Goal: Information Seeking & Learning: Check status

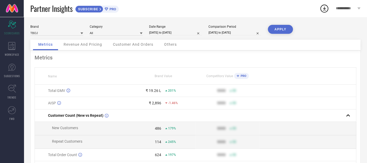
click at [164, 35] on input "[DATE] to [DATE]" at bounding box center [175, 33] width 53 height 6
select select "8"
select select "2025"
select select "9"
select select "2025"
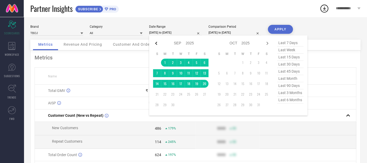
click at [155, 43] on icon at bounding box center [156, 43] width 6 height 6
select select "7"
select select "2025"
select select "8"
select select "2025"
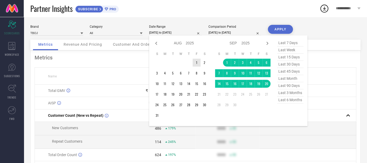
click at [196, 63] on td "1" at bounding box center [197, 63] width 8 height 8
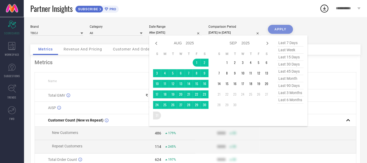
type input "[DATE] to [DATE]"
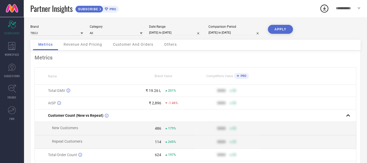
click at [284, 31] on button "APPLY" at bounding box center [280, 29] width 25 height 9
click at [87, 46] on span "Revenue And Pricing" at bounding box center [83, 44] width 39 height 4
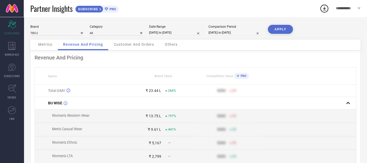
click at [45, 44] on span "Metrics" at bounding box center [45, 44] width 14 height 4
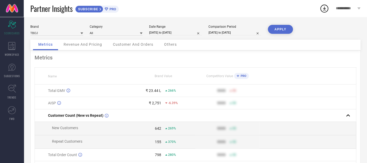
click at [160, 31] on input "[DATE] to [DATE]" at bounding box center [175, 33] width 53 height 6
select select "7"
select select "2025"
select select "8"
select select "2025"
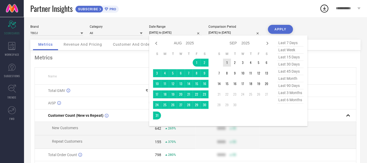
click at [226, 60] on td "1" at bounding box center [227, 63] width 8 height 8
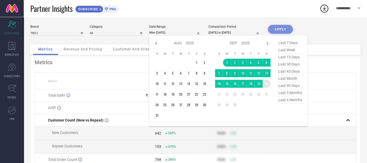
type input "[DATE] to [DATE]"
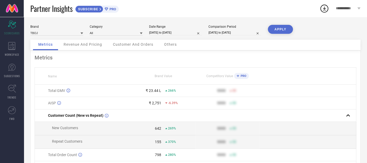
click at [274, 29] on button "APPLY" at bounding box center [280, 29] width 25 height 9
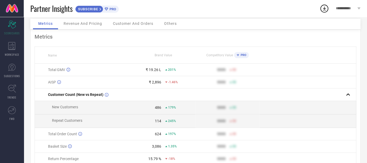
scroll to position [33, 0]
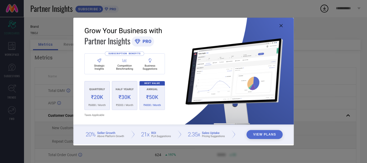
click at [281, 26] on icon at bounding box center [280, 25] width 3 height 3
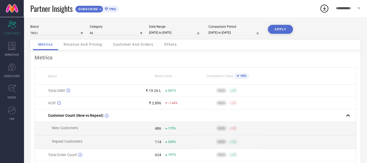
click at [175, 32] on input "[DATE] to [DATE]" at bounding box center [175, 33] width 53 height 6
select select "8"
select select "2025"
select select "9"
select select "2025"
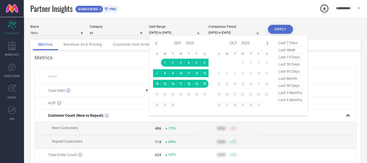
click at [138, 74] on div "Brand Value" at bounding box center [163, 76] width 64 height 4
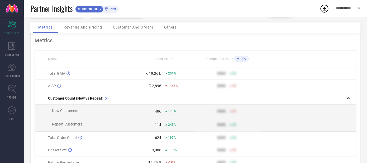
scroll to position [41, 0]
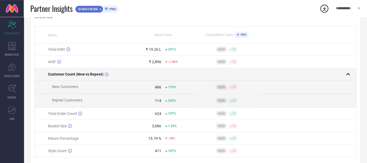
click at [197, 74] on td at bounding box center [227, 74] width 64 height 12
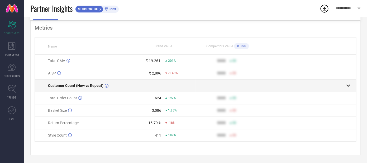
scroll to position [31, 0]
click at [183, 81] on td at bounding box center [163, 85] width 64 height 12
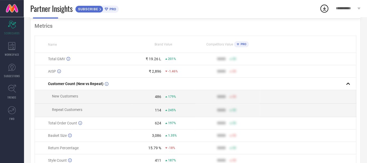
scroll to position [26, 0]
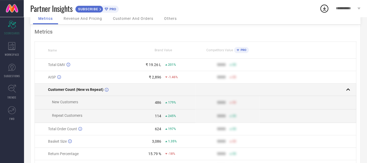
click at [196, 88] on td at bounding box center [227, 89] width 64 height 12
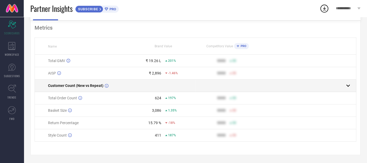
scroll to position [0, 0]
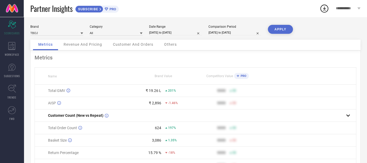
click at [105, 49] on div "Revenue And Pricing" at bounding box center [82, 45] width 49 height 11
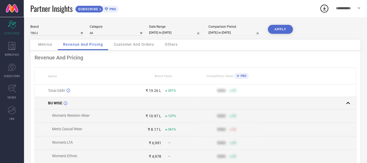
scroll to position [20, 0]
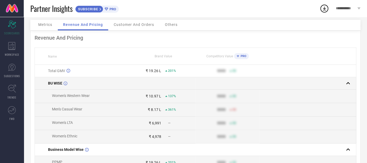
click at [96, 87] on td "BU WISE" at bounding box center [83, 83] width 96 height 12
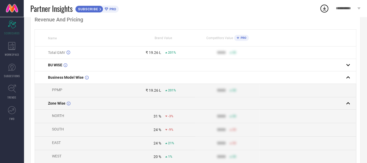
scroll to position [39, 0]
click at [104, 103] on div "Zone Wise" at bounding box center [89, 102] width 83 height 4
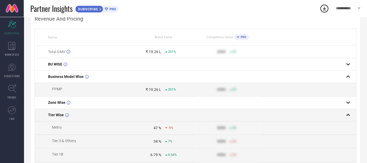
click at [96, 114] on div "Tier Wise" at bounding box center [89, 115] width 83 height 4
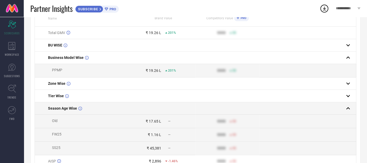
scroll to position [61, 0]
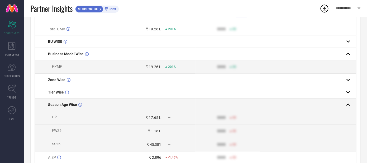
click at [107, 103] on td "Season Age Wise" at bounding box center [83, 104] width 96 height 12
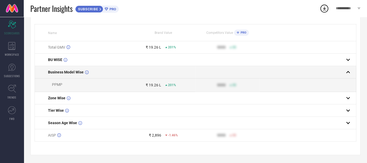
click at [108, 72] on div "Business Model Wise" at bounding box center [89, 72] width 83 height 4
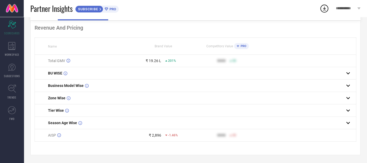
scroll to position [0, 0]
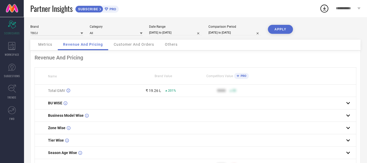
click at [125, 41] on div "Customer And Orders" at bounding box center [133, 45] width 51 height 11
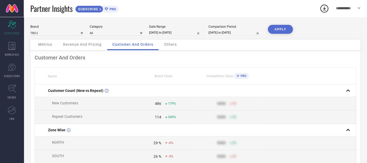
click at [89, 46] on span "Revenue And Pricing" at bounding box center [82, 44] width 39 height 4
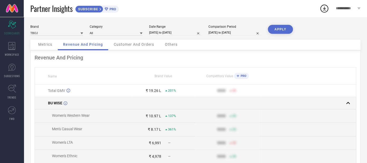
click at [76, 100] on td "BU WISE" at bounding box center [83, 103] width 96 height 12
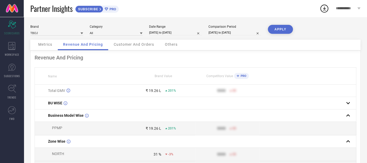
click at [164, 89] on td "₹ 19.26 L 201%" at bounding box center [163, 90] width 64 height 12
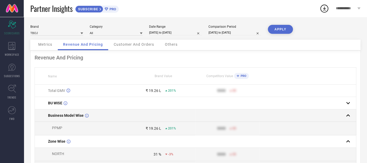
click at [118, 114] on td "Business Model Wise" at bounding box center [83, 115] width 96 height 12
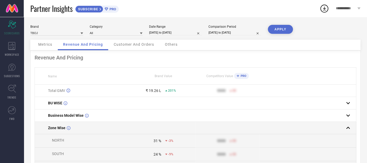
click at [130, 127] on div "Zone Wise" at bounding box center [89, 128] width 83 height 4
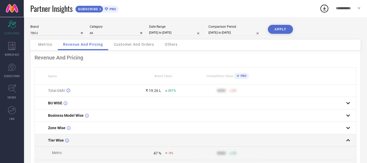
scroll to position [34, 0]
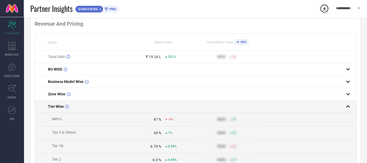
click at [152, 106] on td at bounding box center [163, 106] width 64 height 12
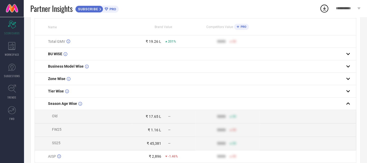
scroll to position [51, 0]
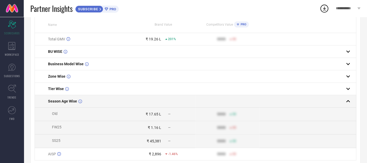
click at [157, 101] on td at bounding box center [163, 101] width 64 height 12
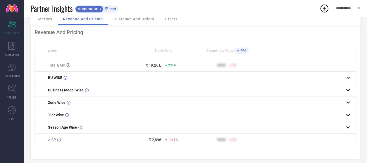
scroll to position [0, 0]
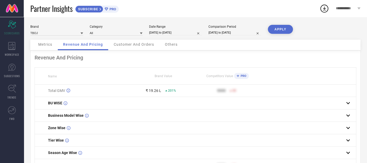
click at [54, 40] on div "Metrics" at bounding box center [45, 45] width 25 height 11
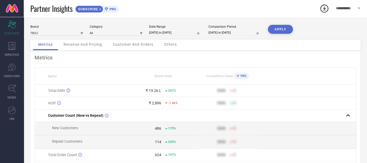
click at [77, 46] on span "Revenue And Pricing" at bounding box center [83, 44] width 39 height 4
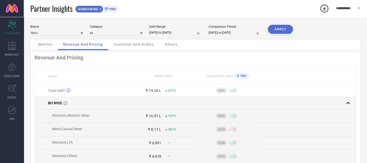
click at [90, 106] on td "BU WISE" at bounding box center [83, 103] width 96 height 12
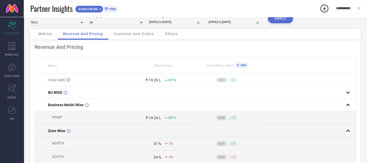
scroll to position [12, 0]
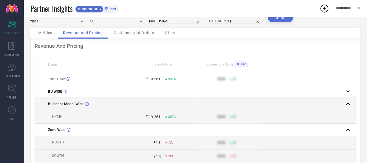
click at [111, 110] on td "Business Model Wise" at bounding box center [83, 104] width 96 height 12
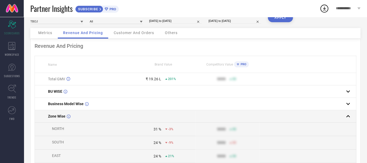
click at [111, 122] on td "Zone Wise" at bounding box center [83, 116] width 96 height 12
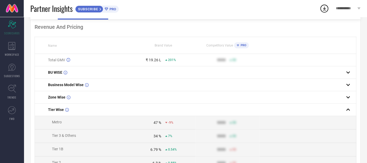
scroll to position [31, 0]
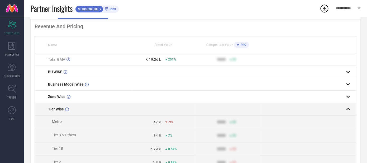
click at [111, 107] on td "Tier Wise" at bounding box center [83, 109] width 96 height 12
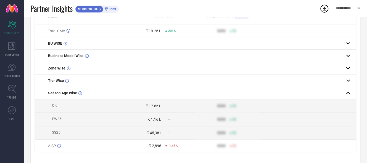
scroll to position [58, 0]
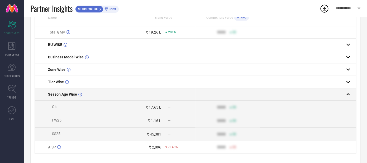
click at [133, 98] on td at bounding box center [163, 94] width 64 height 12
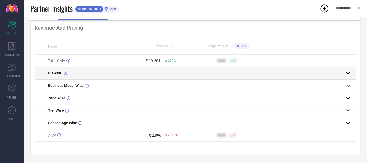
scroll to position [0, 0]
